Goal: Transaction & Acquisition: Purchase product/service

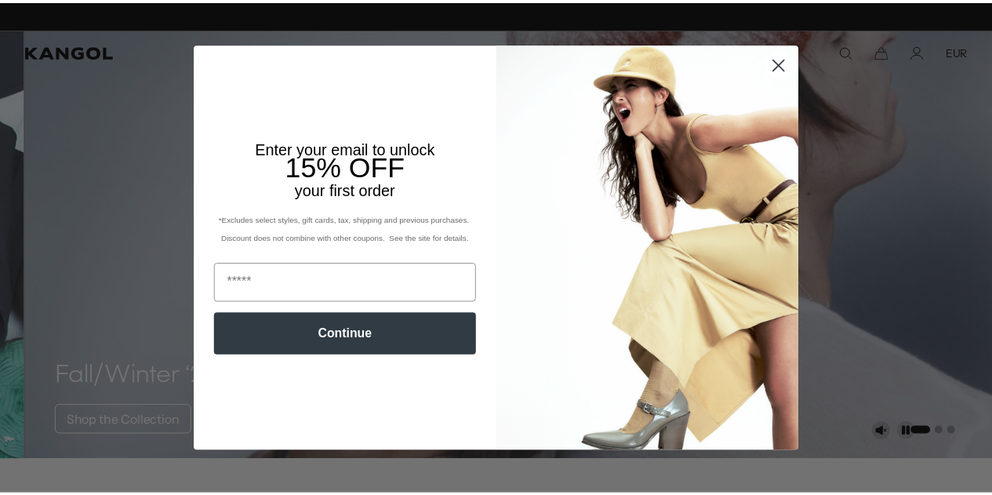
scroll to position [0, 323]
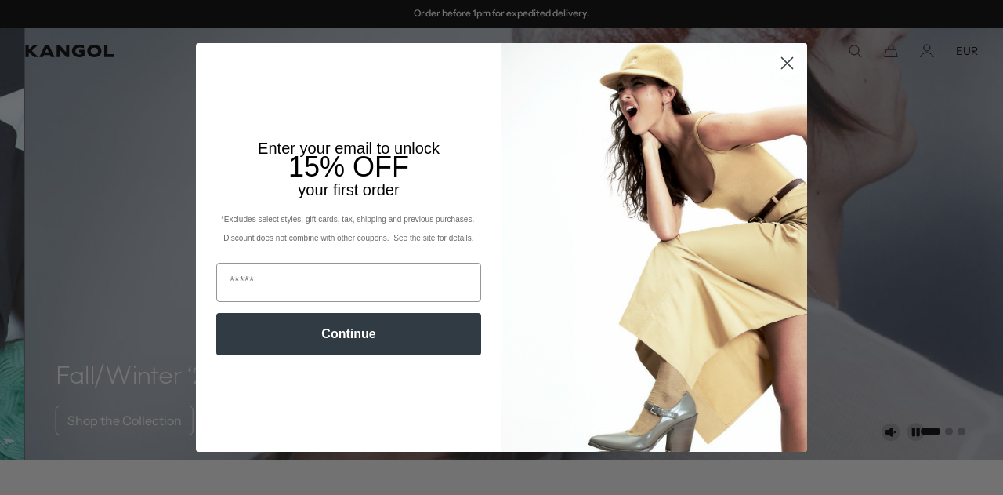
click at [782, 60] on circle "Close dialog" at bounding box center [788, 63] width 26 height 26
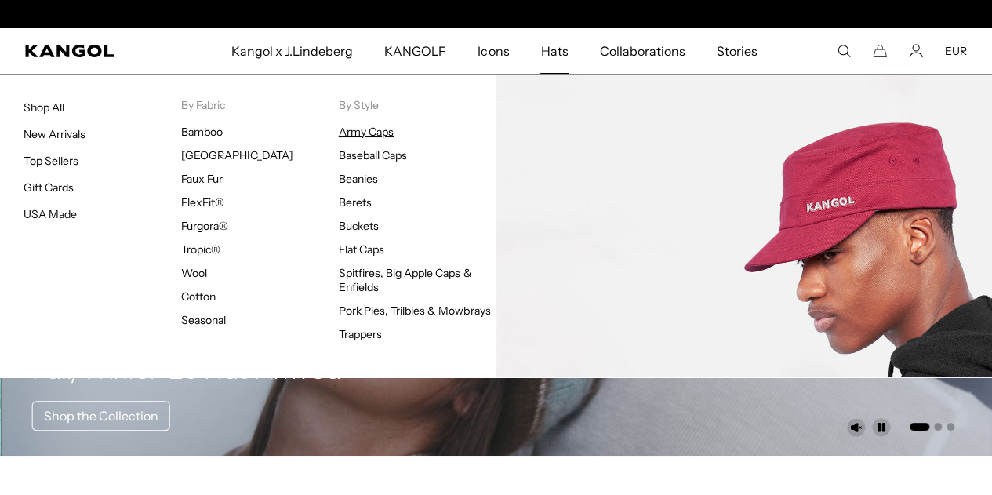
scroll to position [0, 0]
click at [362, 131] on link "Army Caps" at bounding box center [366, 132] width 55 height 14
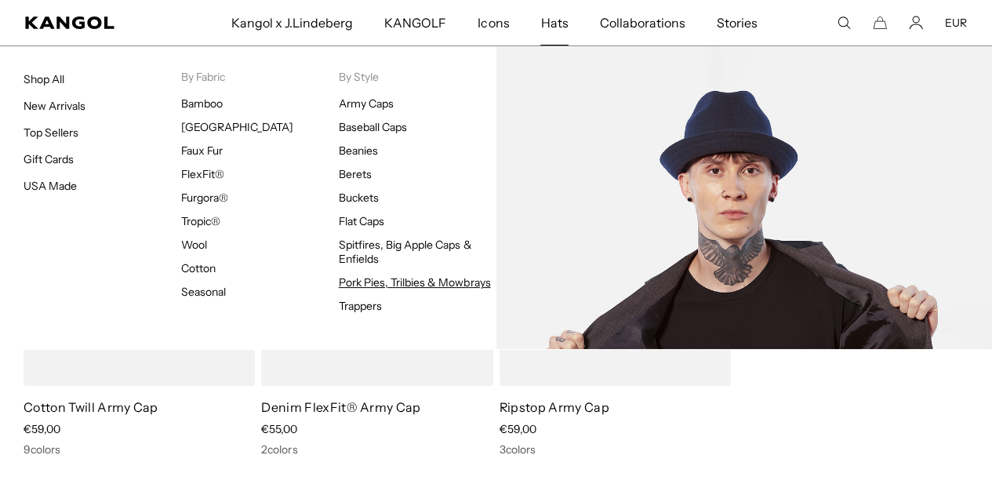
scroll to position [0, 323]
click at [412, 283] on link "Pork Pies, Trilbies & Mowbrays" at bounding box center [415, 282] width 152 height 14
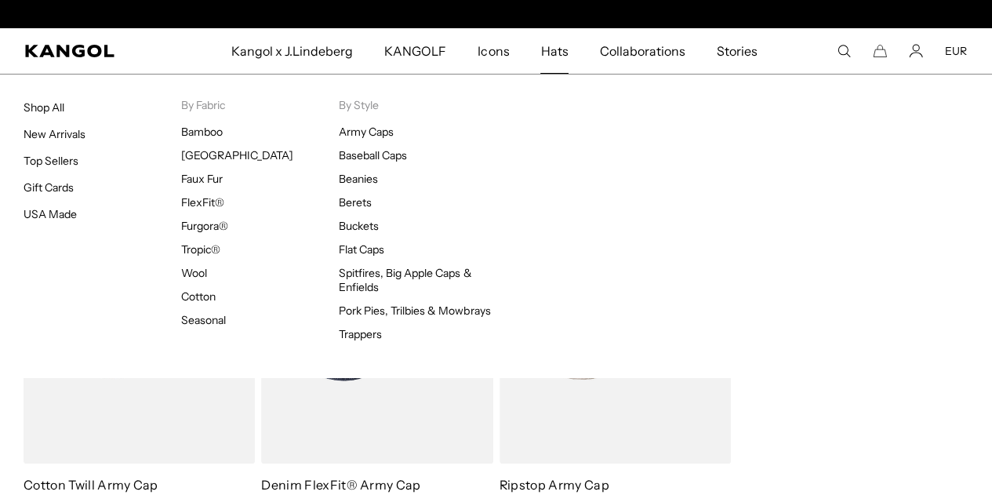
scroll to position [0, 323]
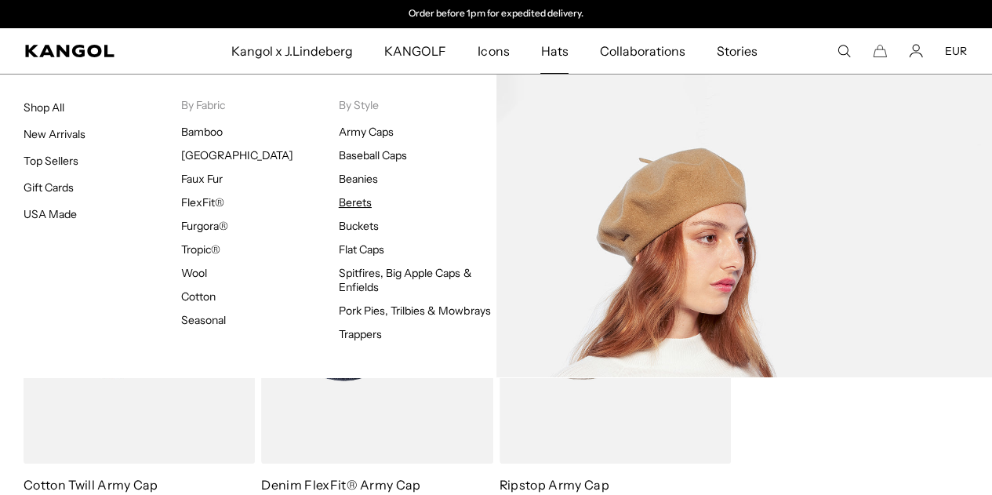
click at [351, 203] on link "Berets" at bounding box center [355, 202] width 33 height 14
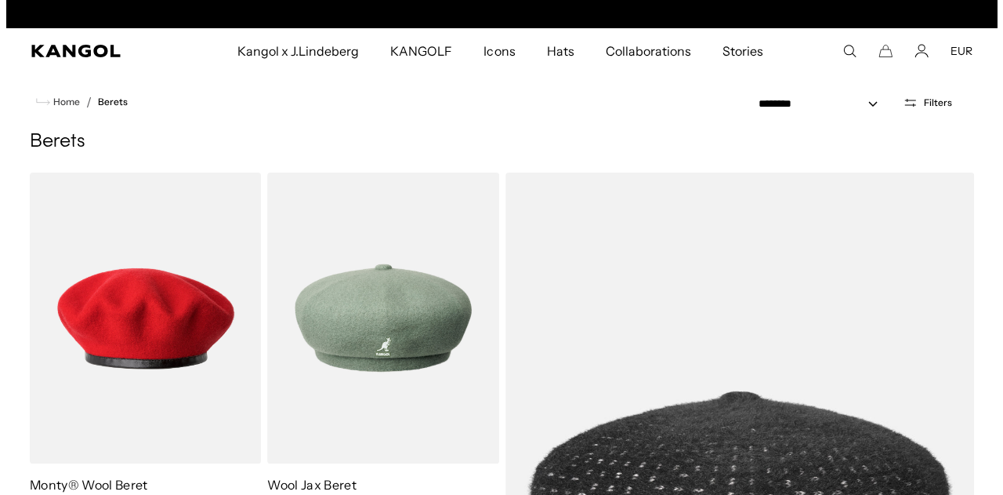
scroll to position [0, 323]
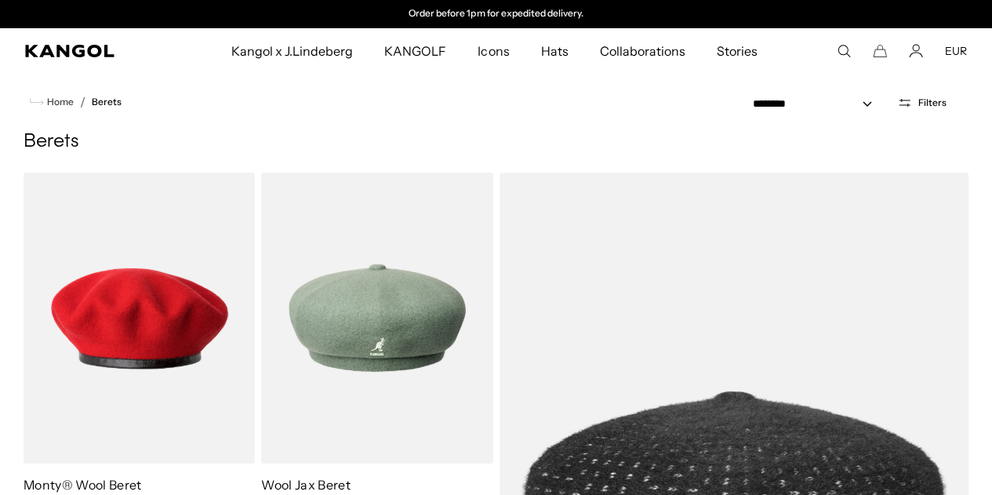
click at [927, 97] on span "Filters" at bounding box center [932, 102] width 28 height 11
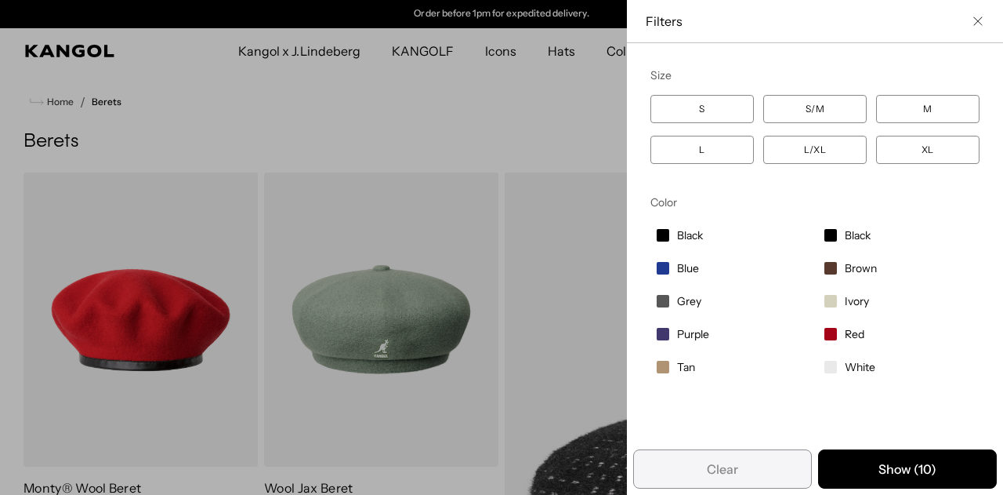
click at [817, 109] on label "S/M" at bounding box center [815, 109] width 103 height 28
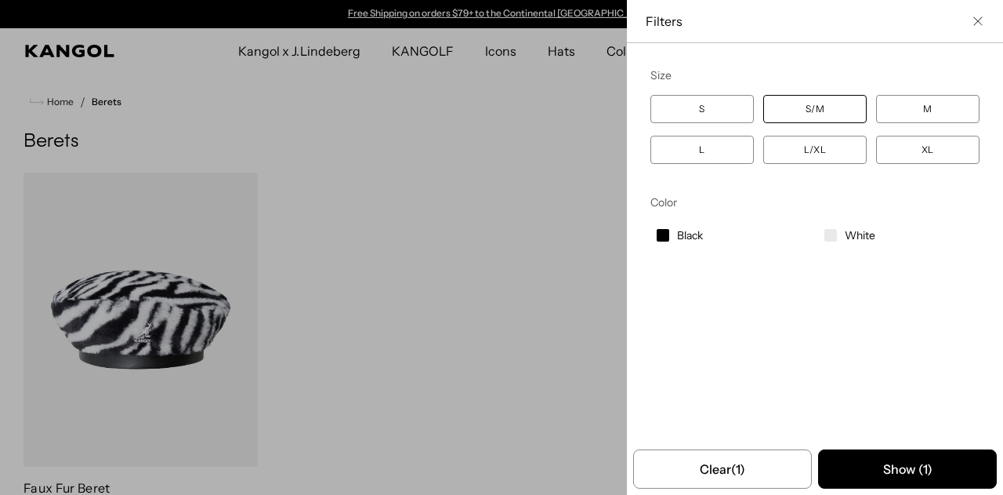
click at [915, 104] on label "M" at bounding box center [927, 109] width 103 height 28
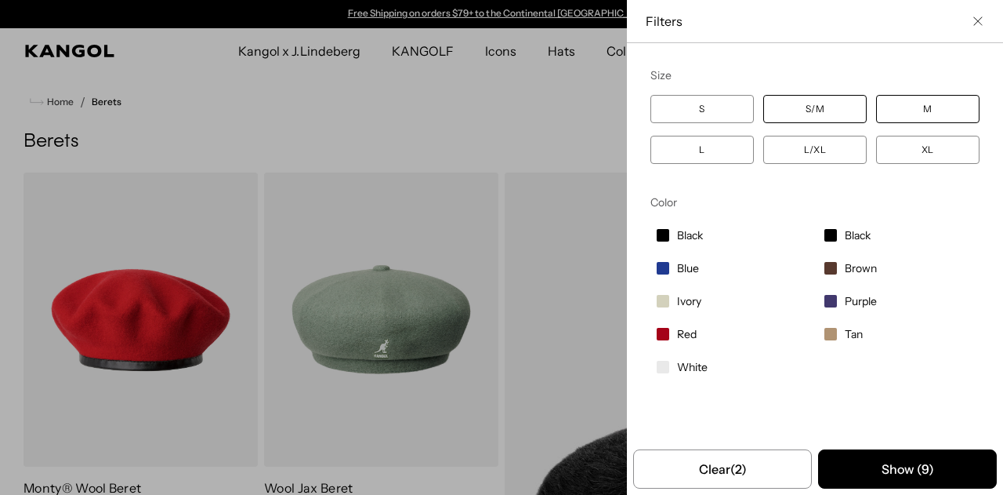
click at [974, 16] on icon "Close filter list" at bounding box center [978, 20] width 9 height 9
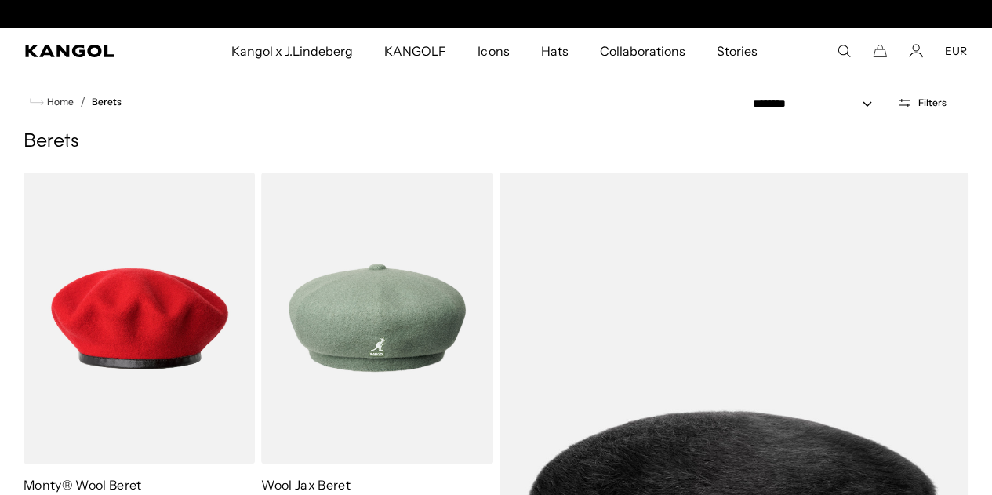
scroll to position [0, 323]
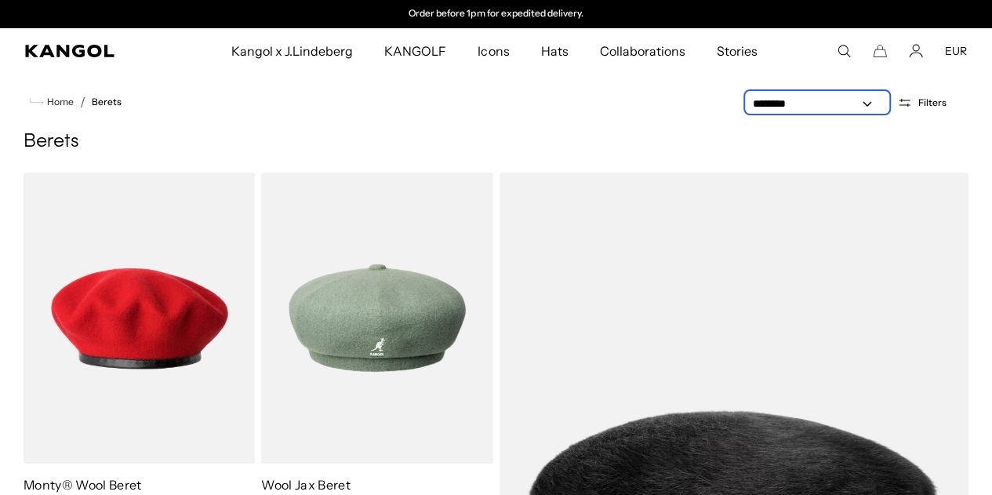
click at [865, 100] on select "**********" at bounding box center [816, 104] width 141 height 16
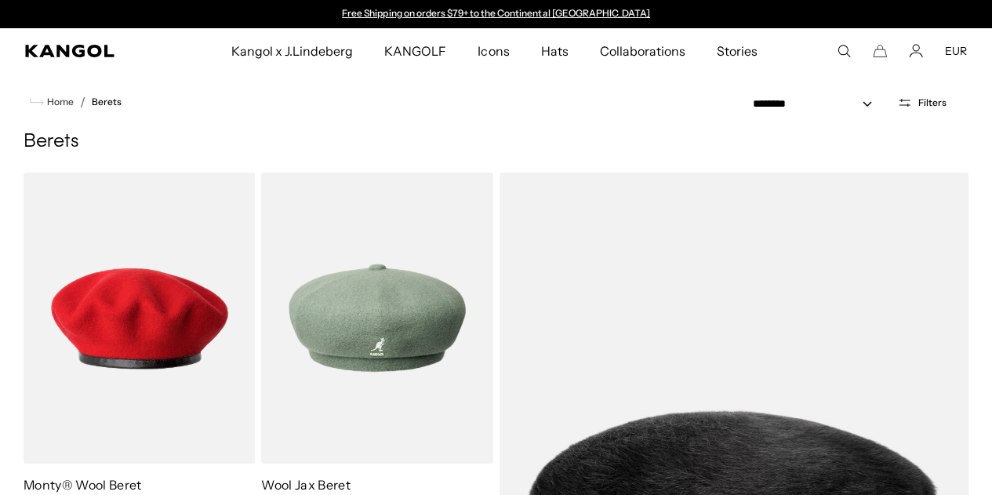
click at [591, 137] on h1 "Berets" at bounding box center [496, 142] width 945 height 24
click at [950, 102] on button "Filters" at bounding box center [921, 103] width 68 height 14
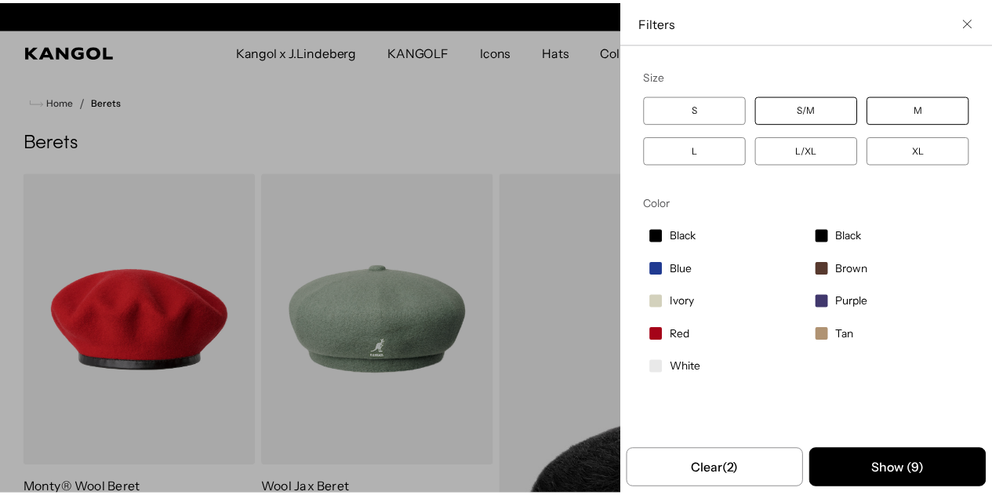
scroll to position [0, 323]
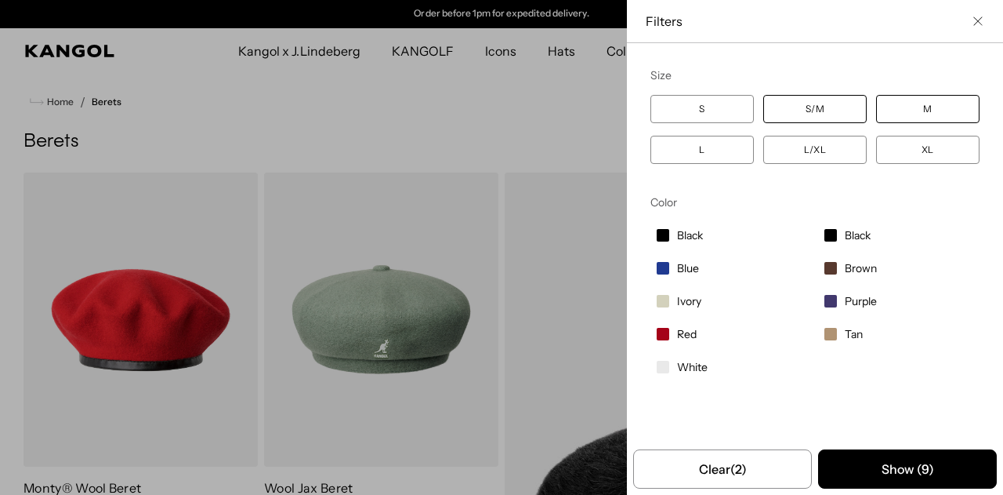
click at [976, 20] on div "Filters" at bounding box center [815, 21] width 376 height 43
click at [974, 20] on icon "Close filter list" at bounding box center [978, 20] width 9 height 9
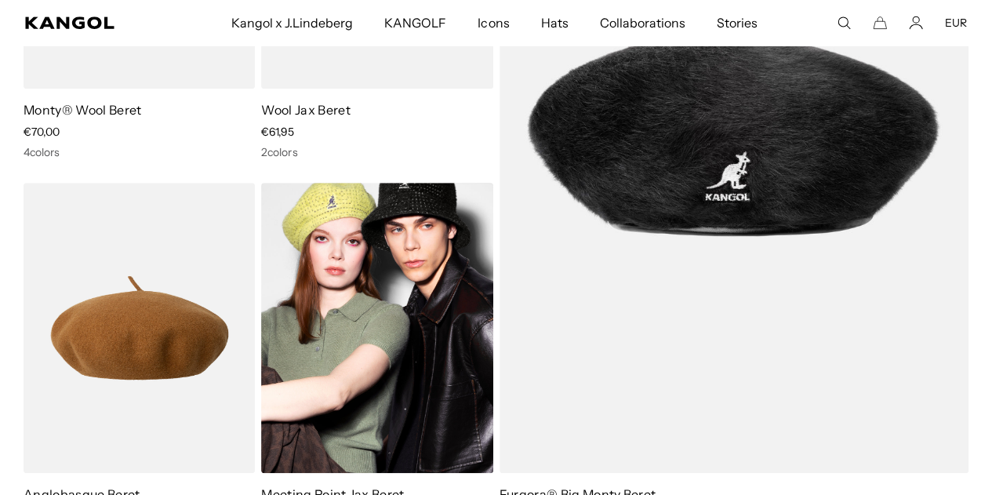
scroll to position [0, 0]
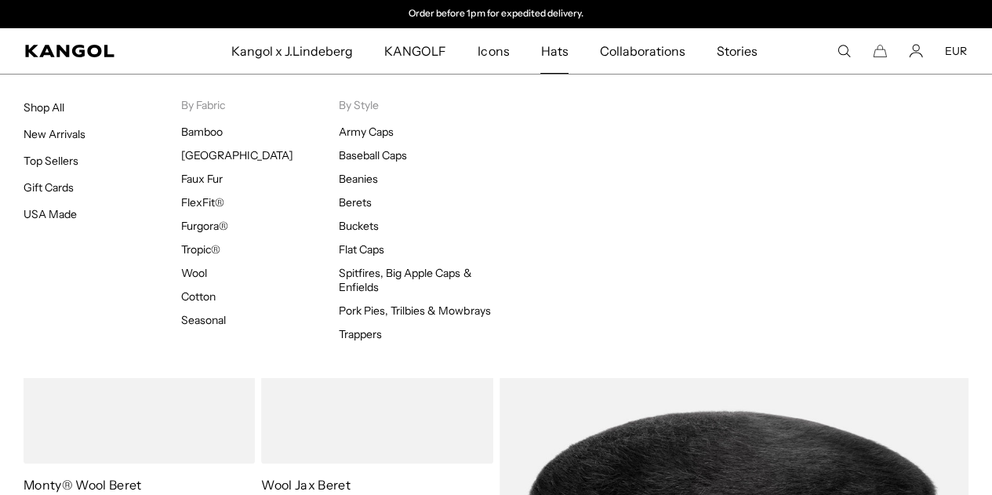
click at [551, 49] on span "Hats" at bounding box center [553, 50] width 27 height 45
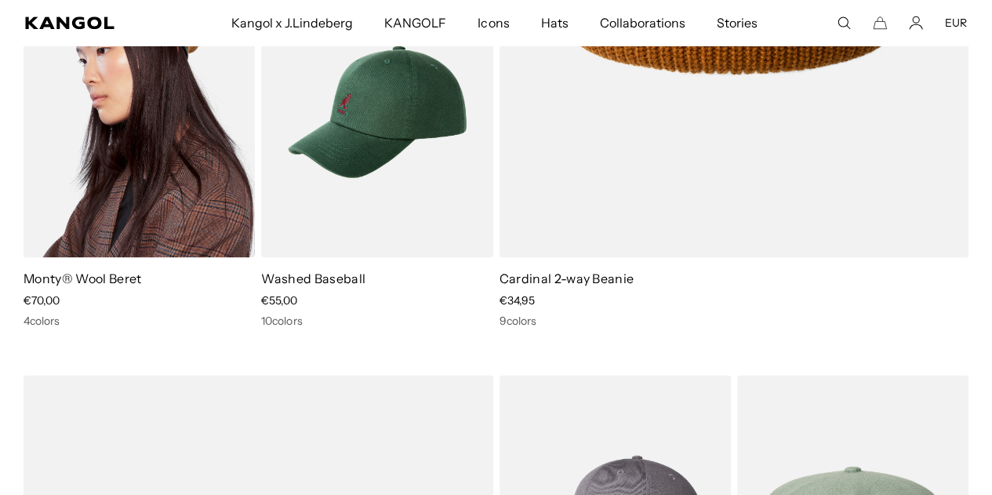
scroll to position [0, 323]
click at [140, 160] on img at bounding box center [139, 111] width 231 height 291
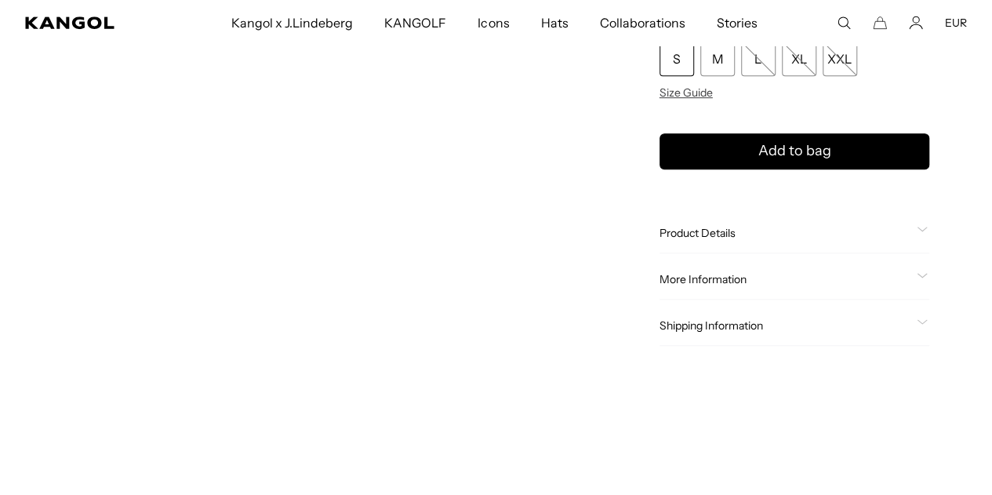
scroll to position [0, 323]
click at [763, 278] on span "More Information" at bounding box center [784, 279] width 251 height 14
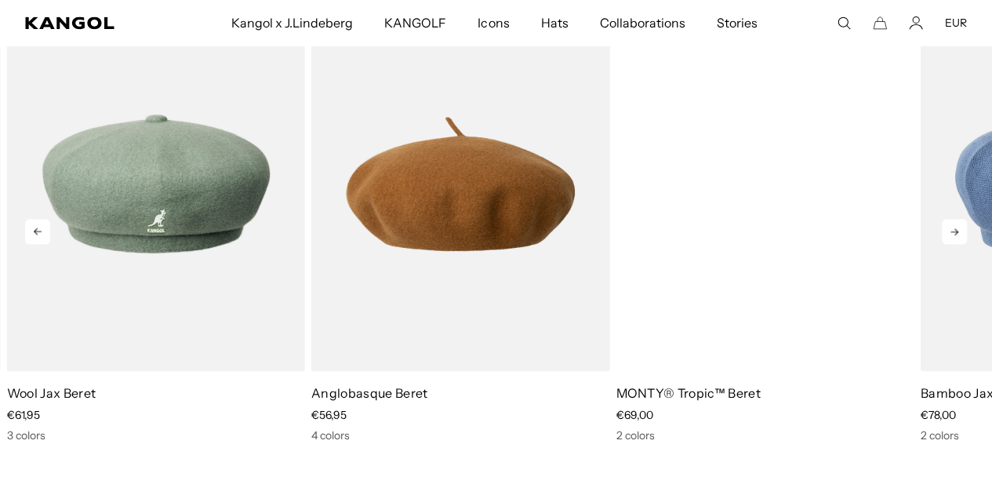
scroll to position [1104, 0]
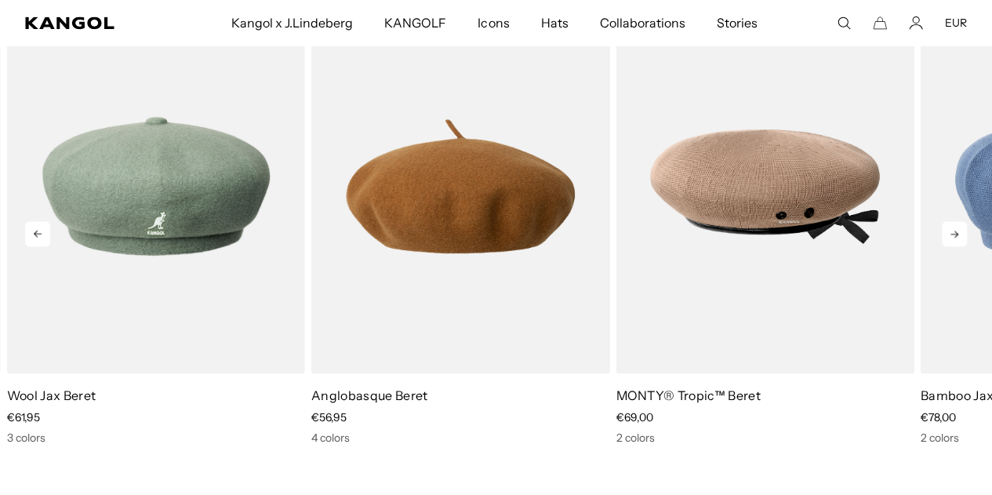
click at [946, 246] on icon at bounding box center [953, 233] width 25 height 25
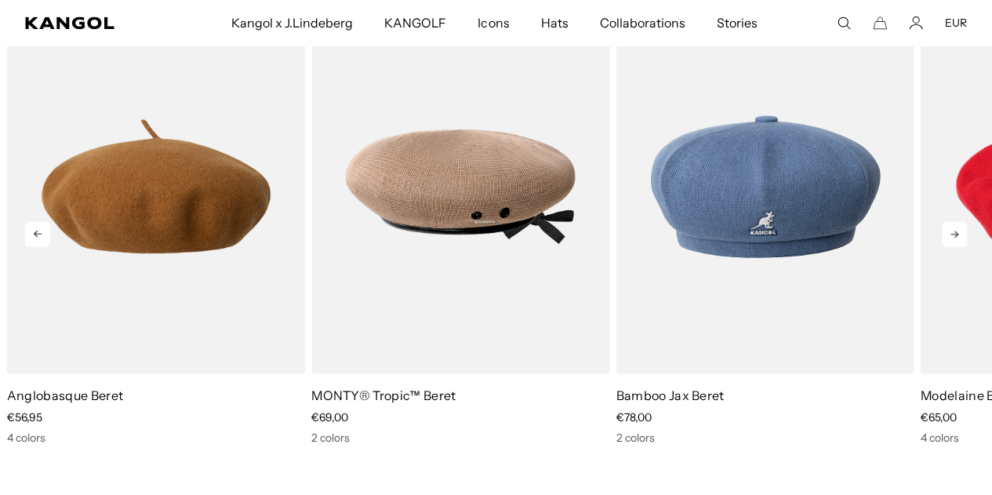
click at [946, 246] on icon at bounding box center [953, 233] width 25 height 25
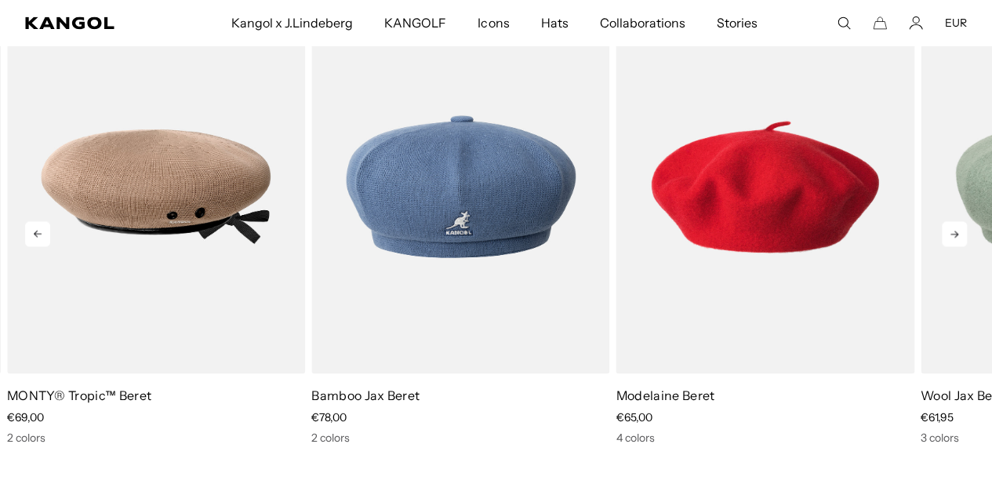
scroll to position [0, 0]
click at [946, 246] on icon at bounding box center [953, 233] width 25 height 25
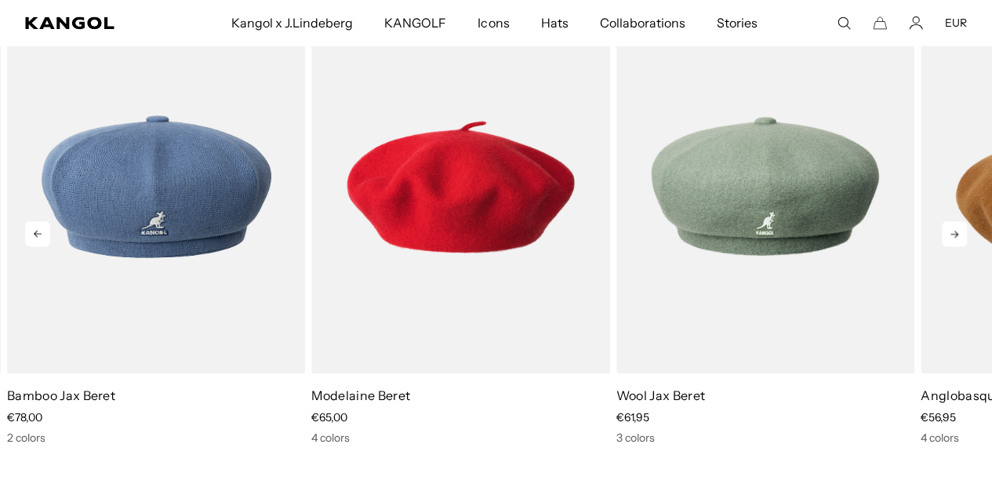
click at [946, 246] on icon at bounding box center [953, 233] width 25 height 25
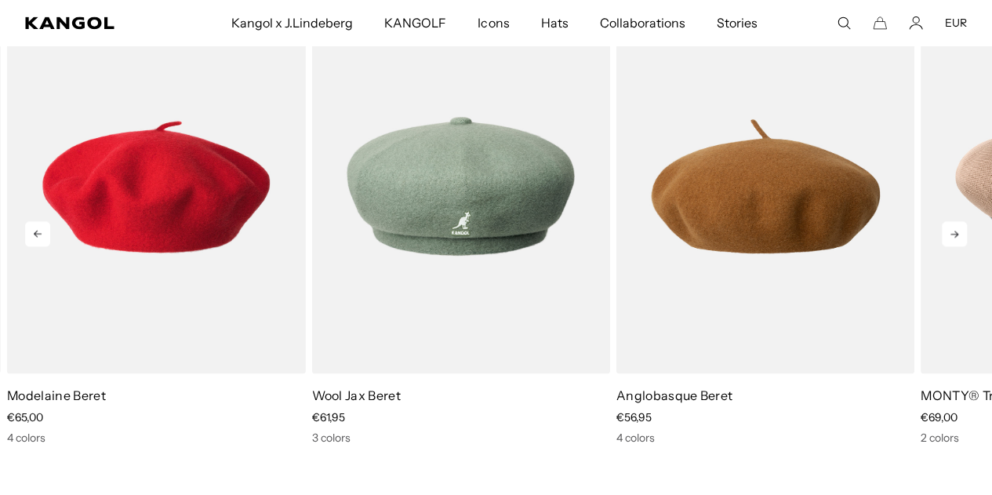
click at [946, 246] on icon at bounding box center [953, 233] width 25 height 25
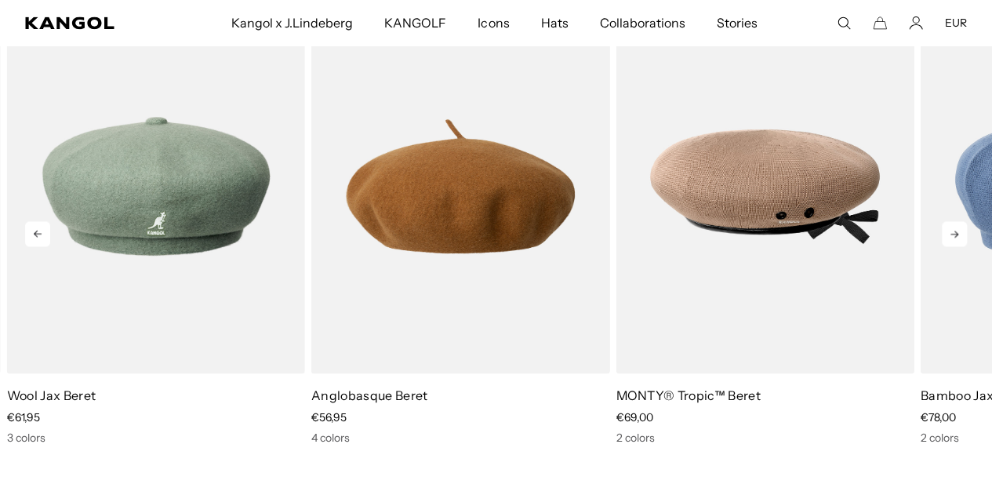
click at [946, 246] on icon at bounding box center [953, 233] width 25 height 25
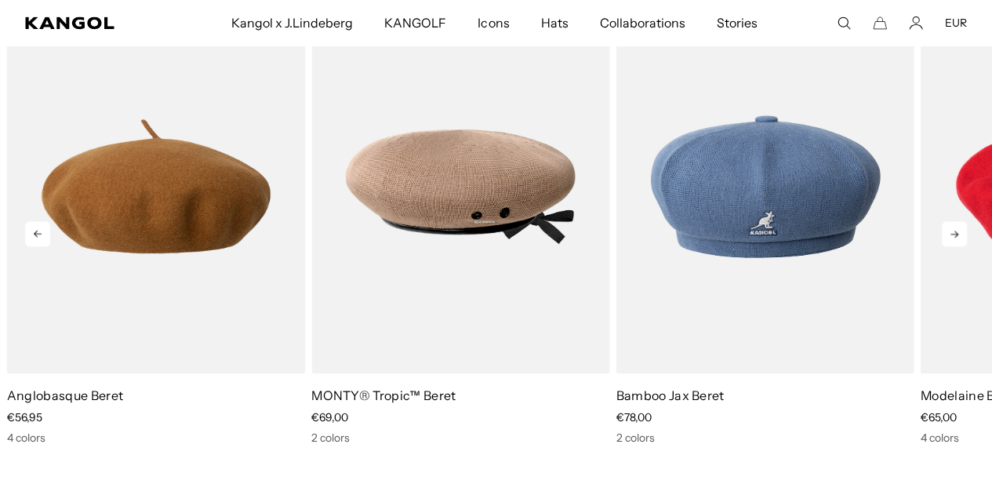
scroll to position [0, 323]
click at [946, 246] on icon at bounding box center [953, 233] width 25 height 25
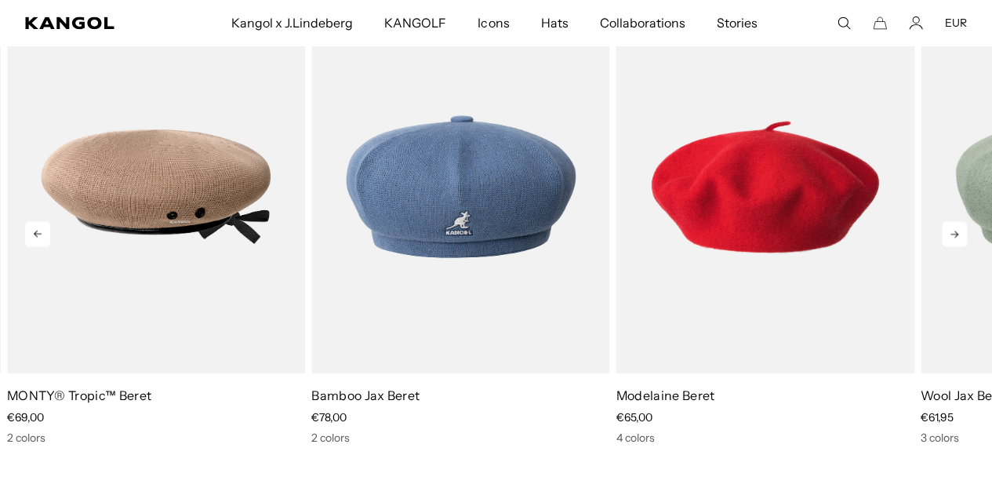
click at [946, 246] on icon at bounding box center [953, 233] width 25 height 25
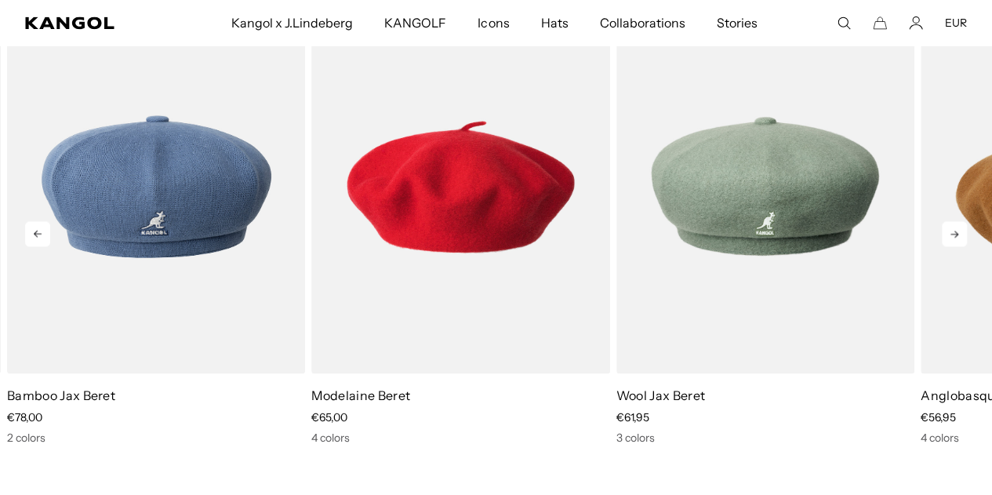
click at [946, 246] on icon at bounding box center [953, 233] width 25 height 25
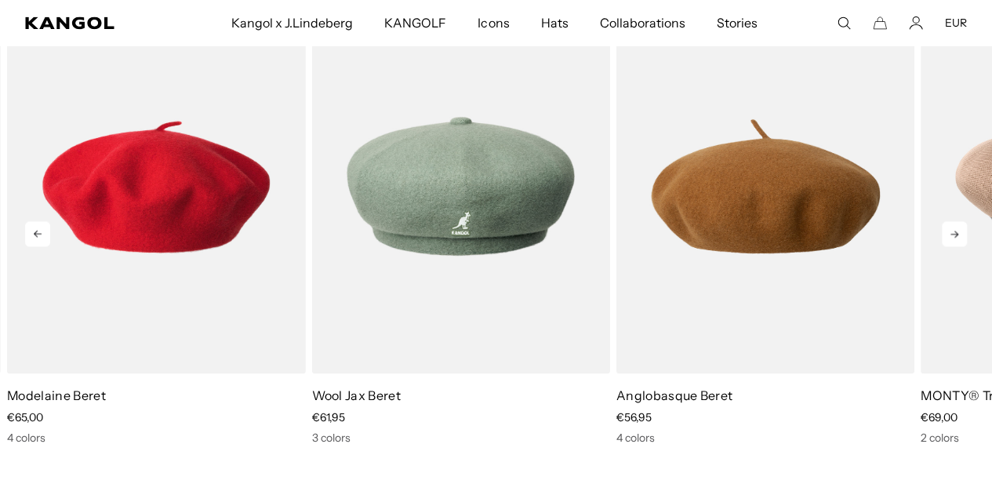
click at [946, 246] on icon at bounding box center [953, 233] width 25 height 25
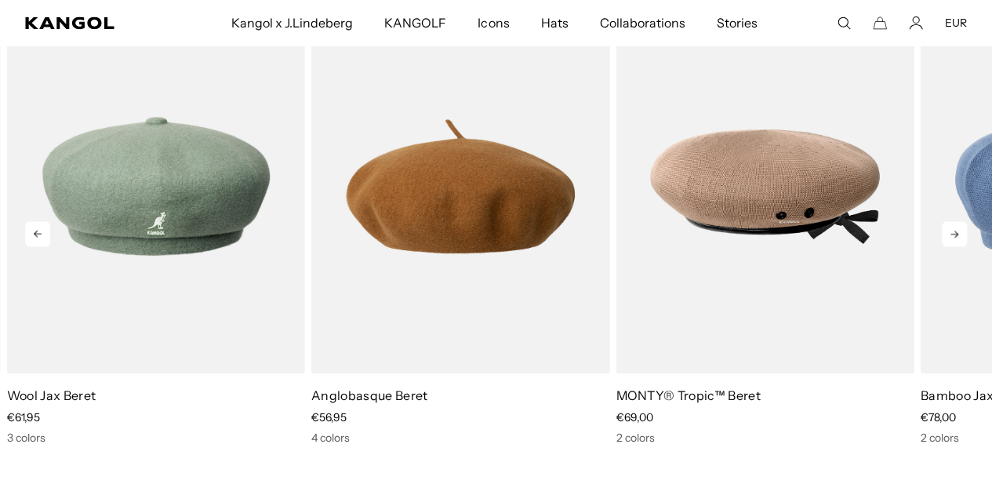
scroll to position [0, 0]
click at [946, 246] on icon at bounding box center [953, 233] width 25 height 25
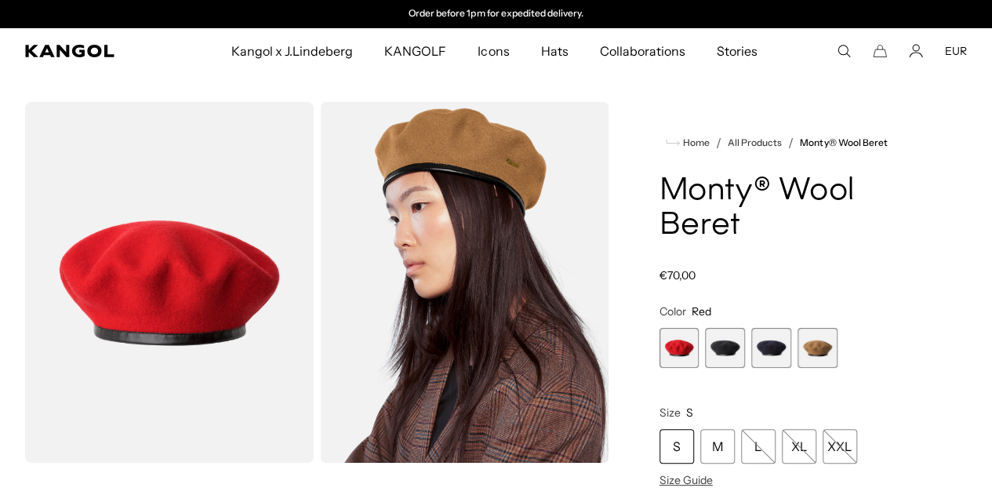
click at [837, 54] on icon "Search here" at bounding box center [843, 51] width 14 height 14
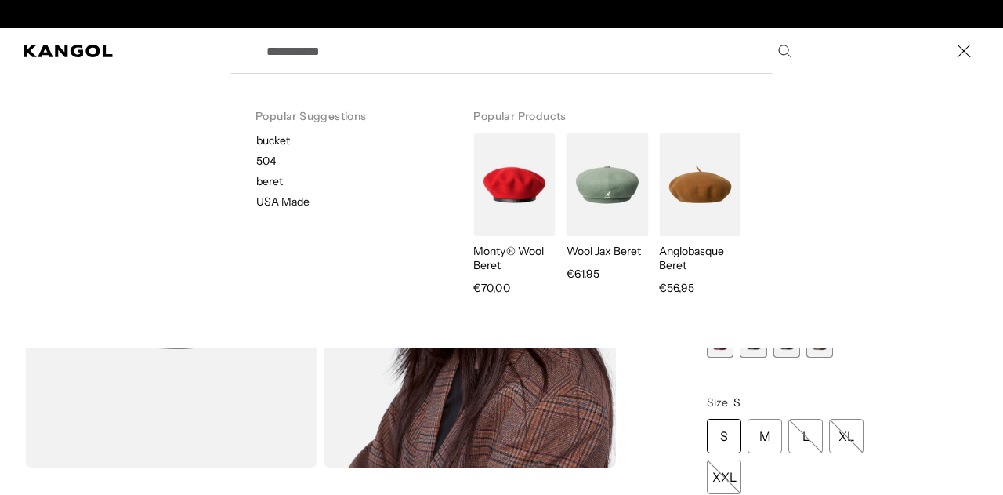
click at [428, 61] on input "Search here" at bounding box center [528, 50] width 542 height 39
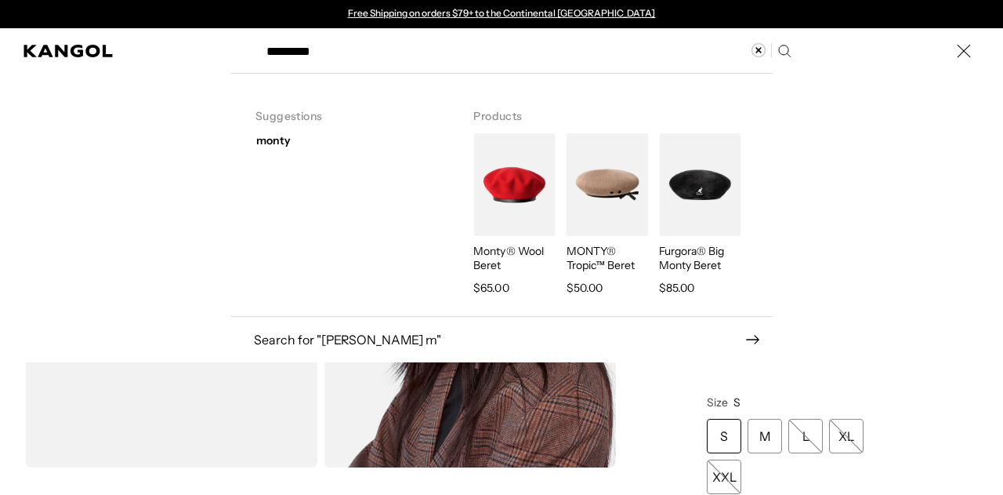
type input "*********"
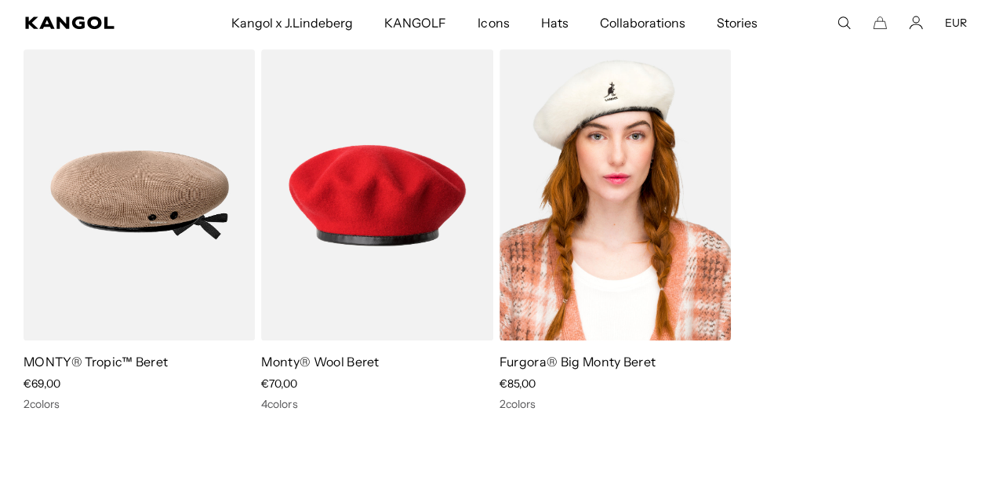
scroll to position [0, 323]
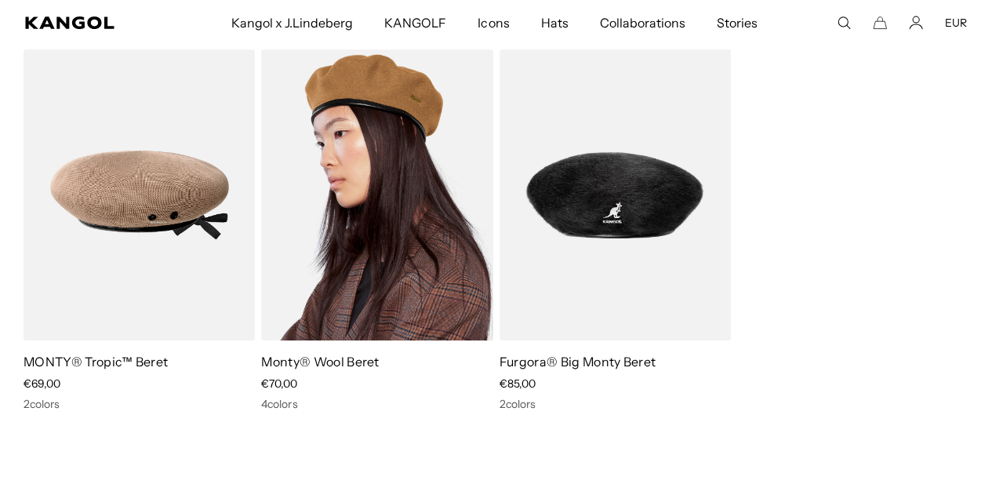
click at [375, 277] on img at bounding box center [376, 194] width 231 height 291
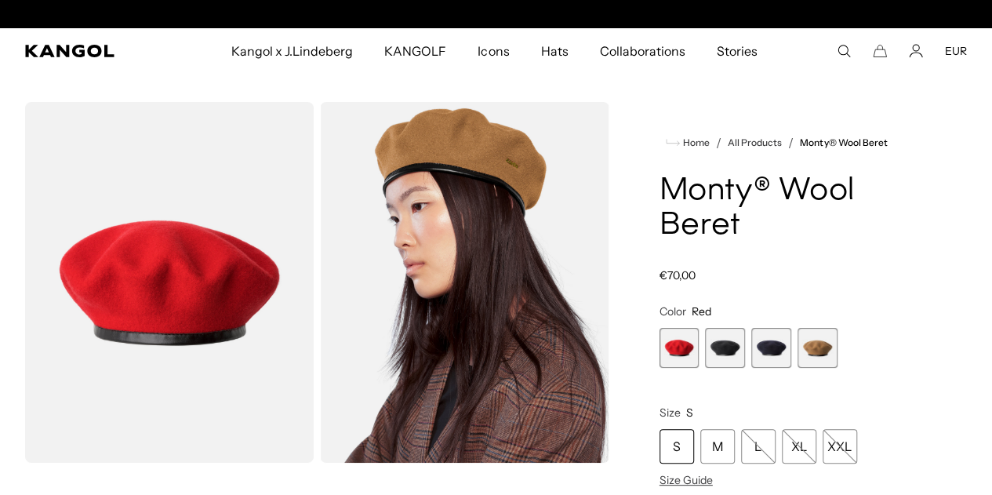
scroll to position [0, 323]
click at [745, 344] on span "2 of 4" at bounding box center [725, 348] width 40 height 40
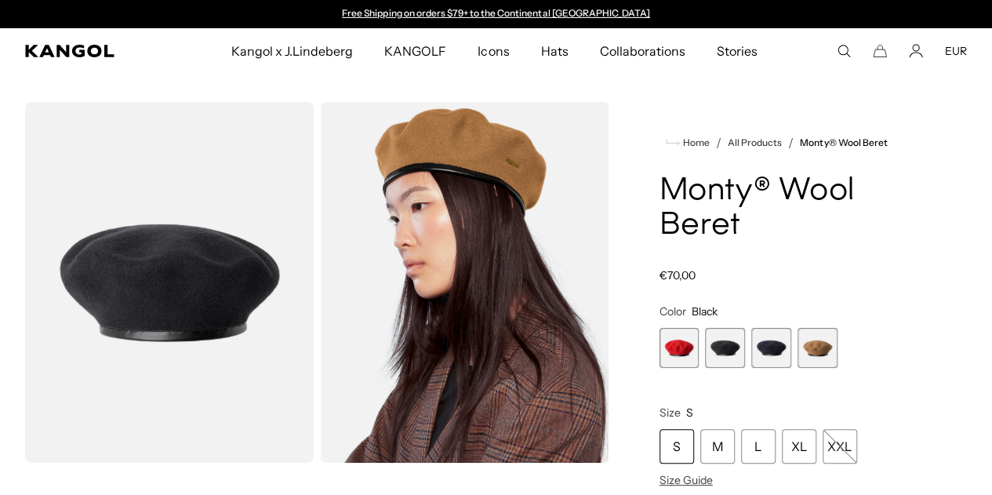
click at [779, 344] on span "3 of 4" at bounding box center [771, 348] width 40 height 40
click at [805, 346] on span "4 of 4" at bounding box center [817, 348] width 40 height 40
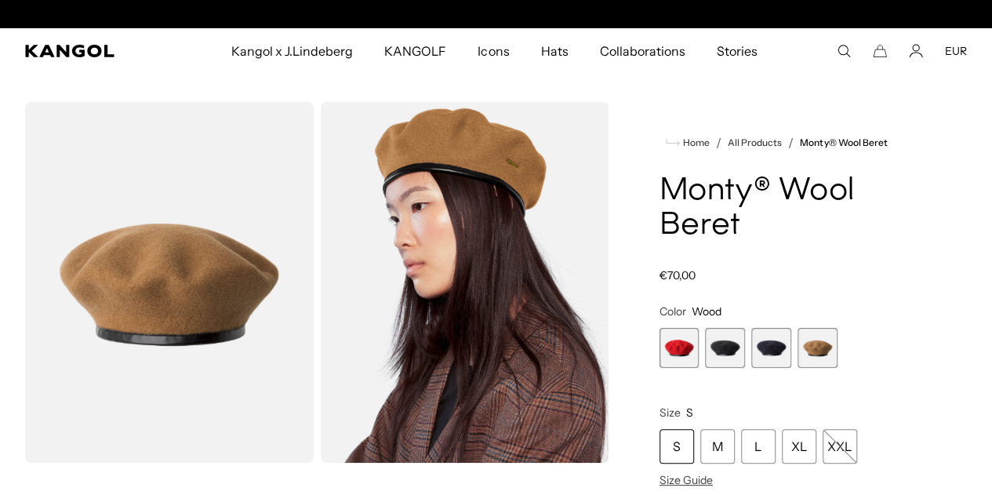
scroll to position [0, 323]
click at [742, 347] on span "2 of 4" at bounding box center [725, 348] width 40 height 40
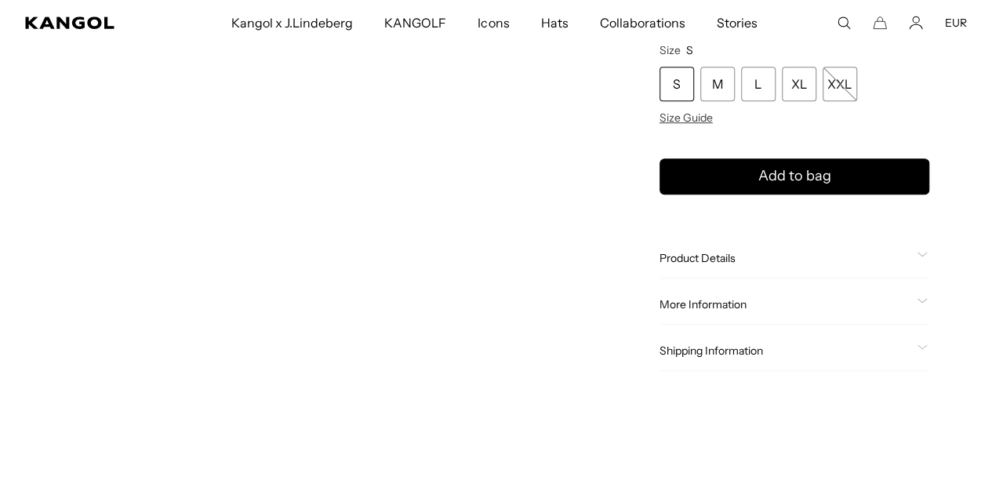
scroll to position [430, 0]
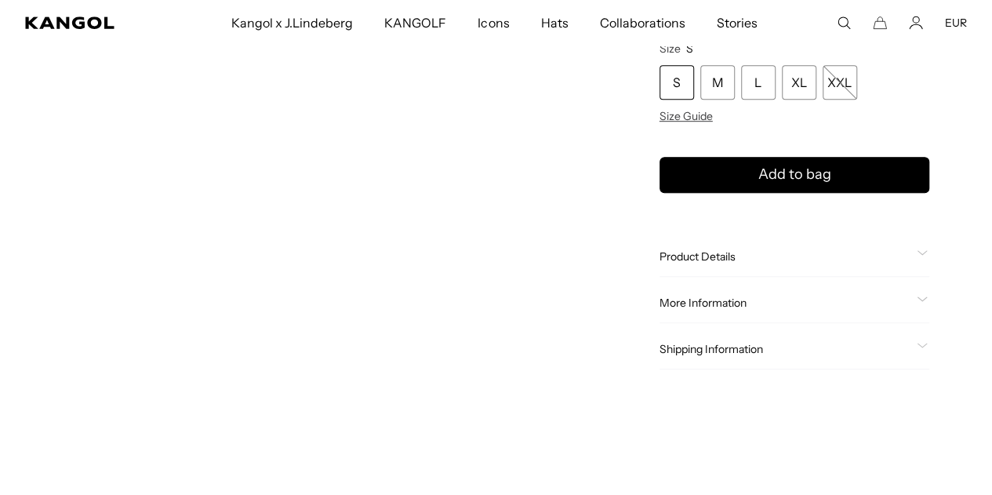
click at [746, 255] on span "Product Details" at bounding box center [784, 256] width 251 height 14
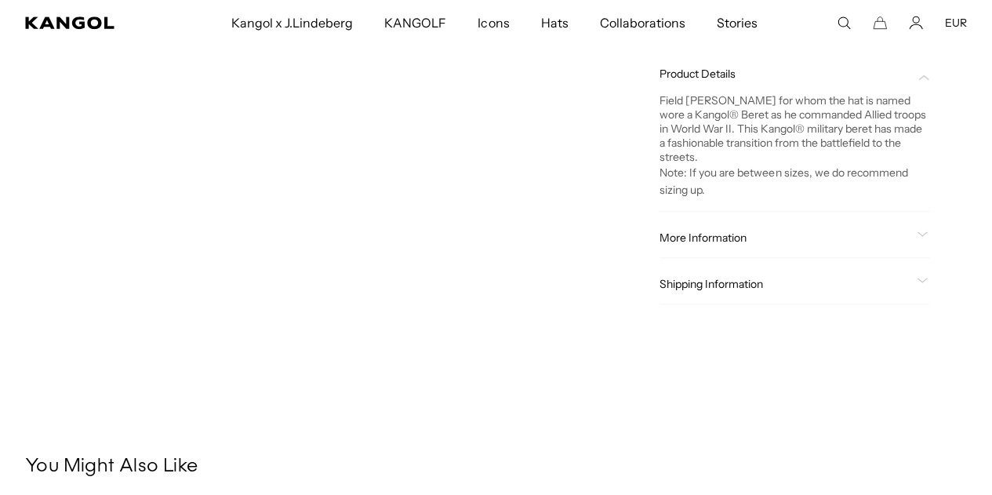
scroll to position [0, 0]
click at [754, 245] on span "More Information" at bounding box center [784, 237] width 251 height 14
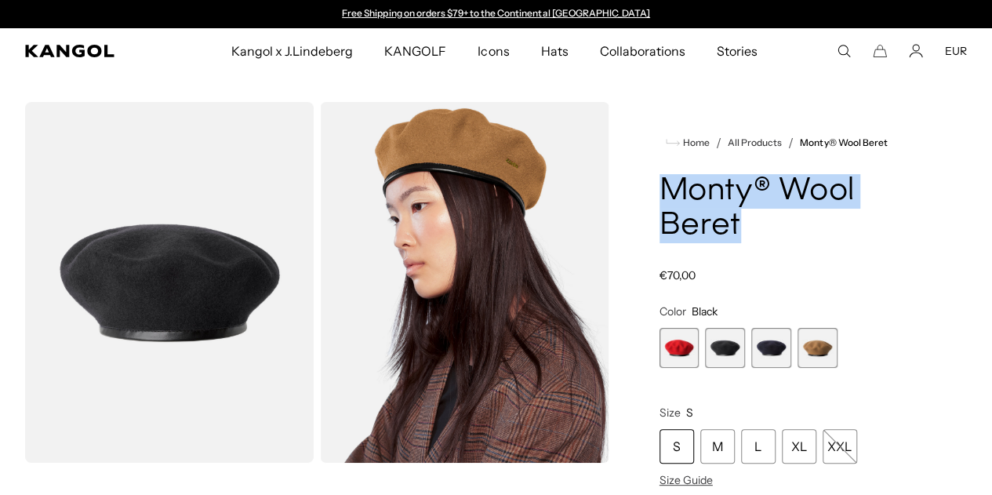
drag, startPoint x: 700, startPoint y: 190, endPoint x: 876, endPoint y: 216, distance: 178.2
click at [876, 216] on h1 "Monty® Wool Beret" at bounding box center [794, 208] width 270 height 69
